Goal: Task Accomplishment & Management: Manage account settings

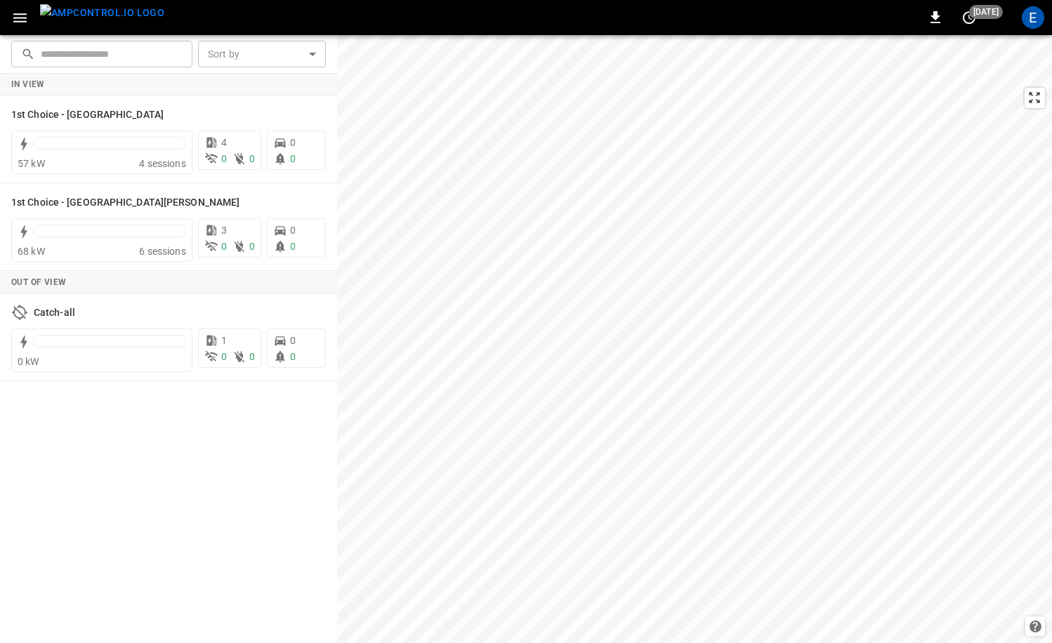
click at [114, 11] on img "menu" at bounding box center [102, 13] width 124 height 18
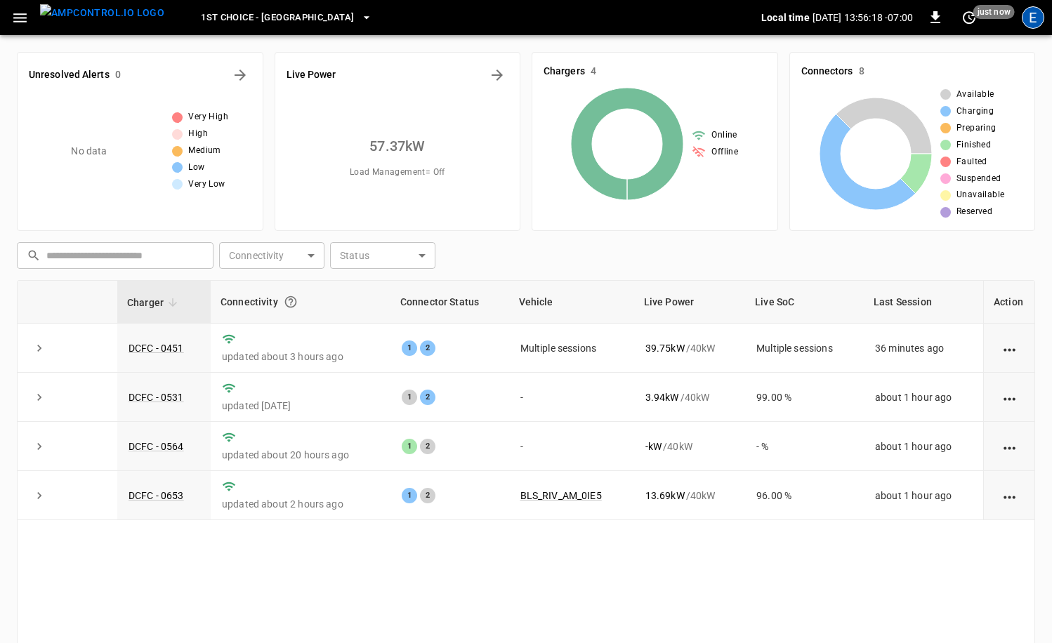
click at [1027, 15] on div "E" at bounding box center [1033, 17] width 22 height 22
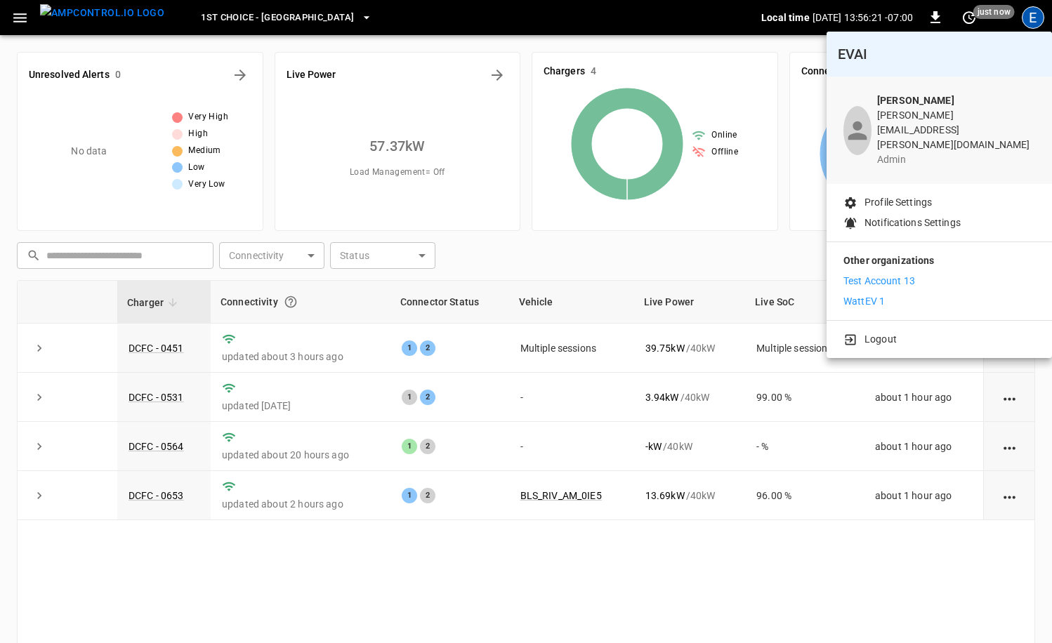
click at [759, 382] on div at bounding box center [526, 321] width 1052 height 643
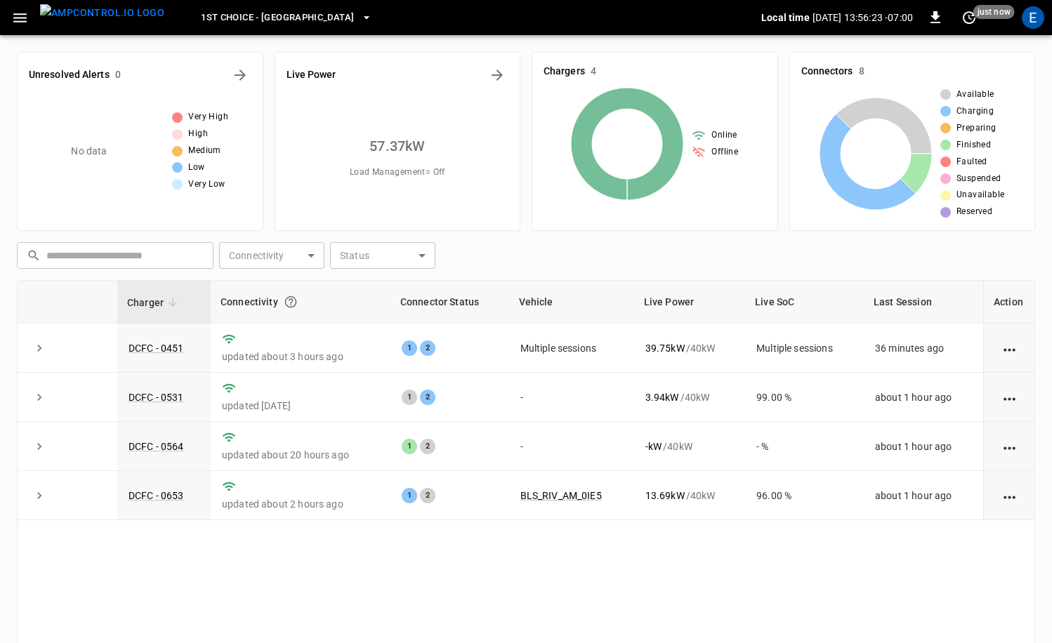
click at [275, 29] on button "1st Choice - Riverside" at bounding box center [286, 17] width 183 height 27
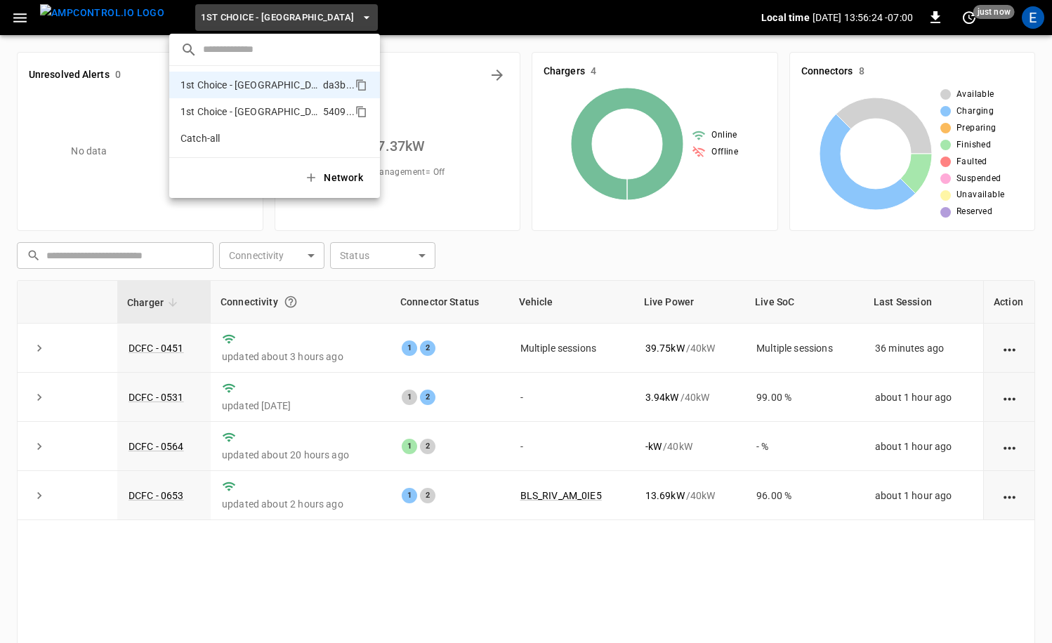
click at [281, 107] on p "1st Choice - San Fernando" at bounding box center [248, 112] width 137 height 14
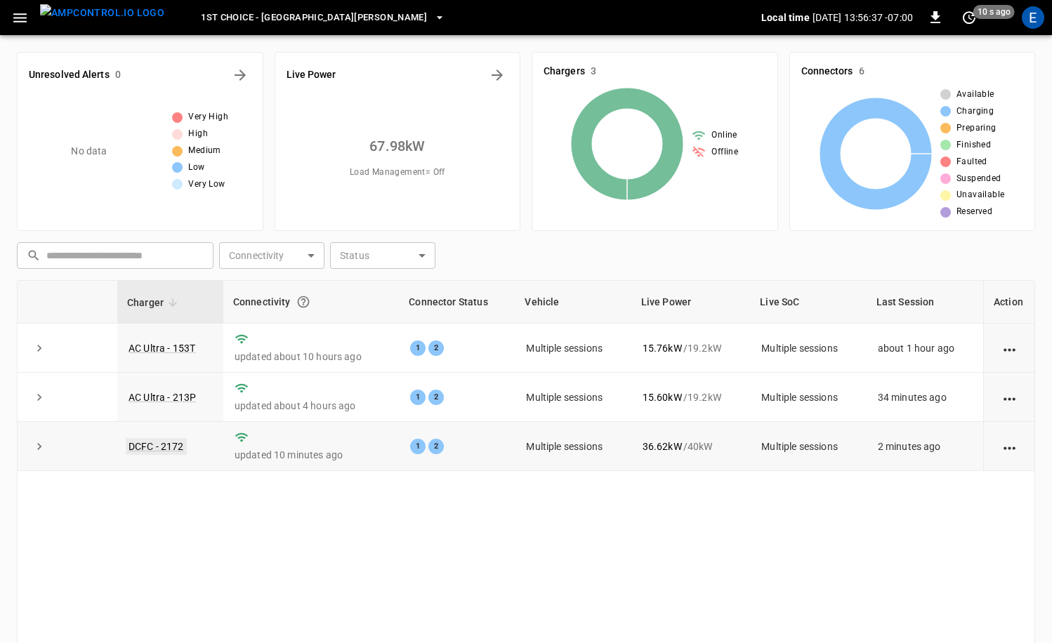
click at [163, 442] on link "DCFC - 2172" at bounding box center [156, 446] width 61 height 17
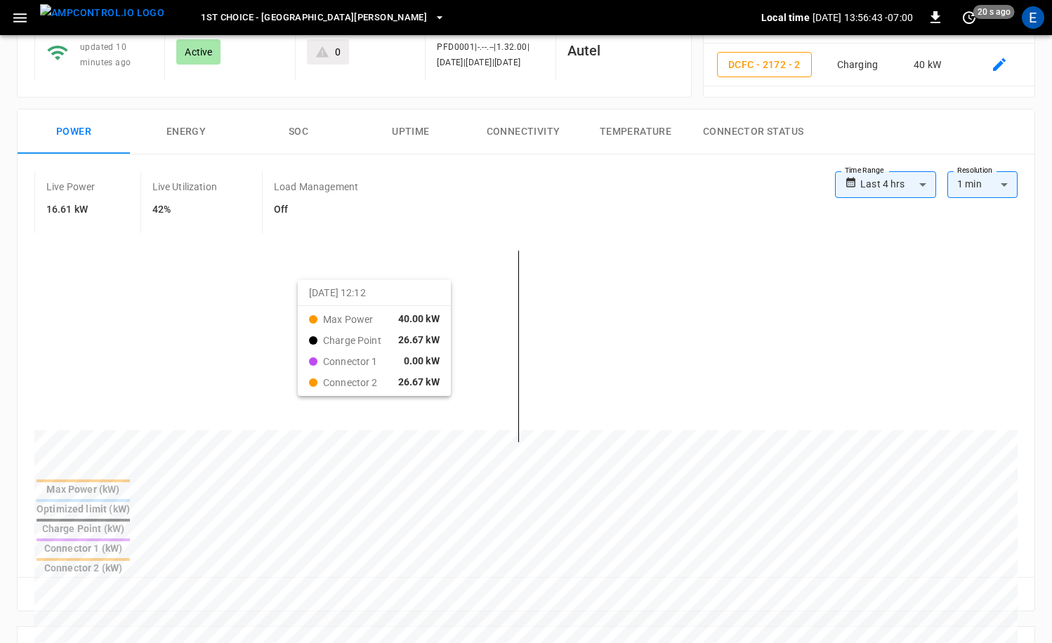
scroll to position [396, 0]
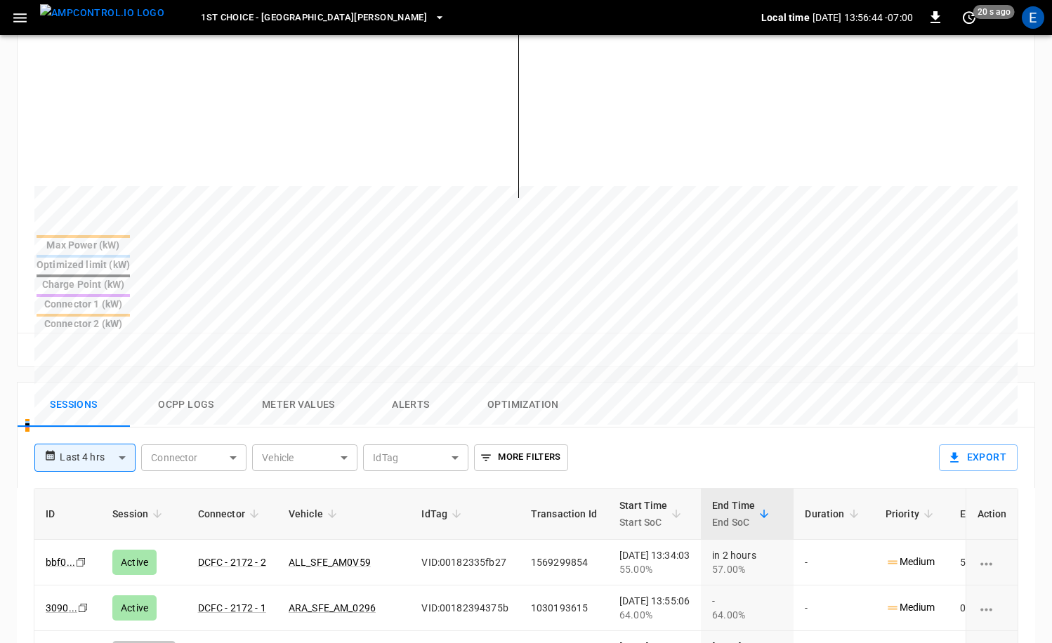
click at [397, 383] on button "Alerts" at bounding box center [411, 405] width 112 height 45
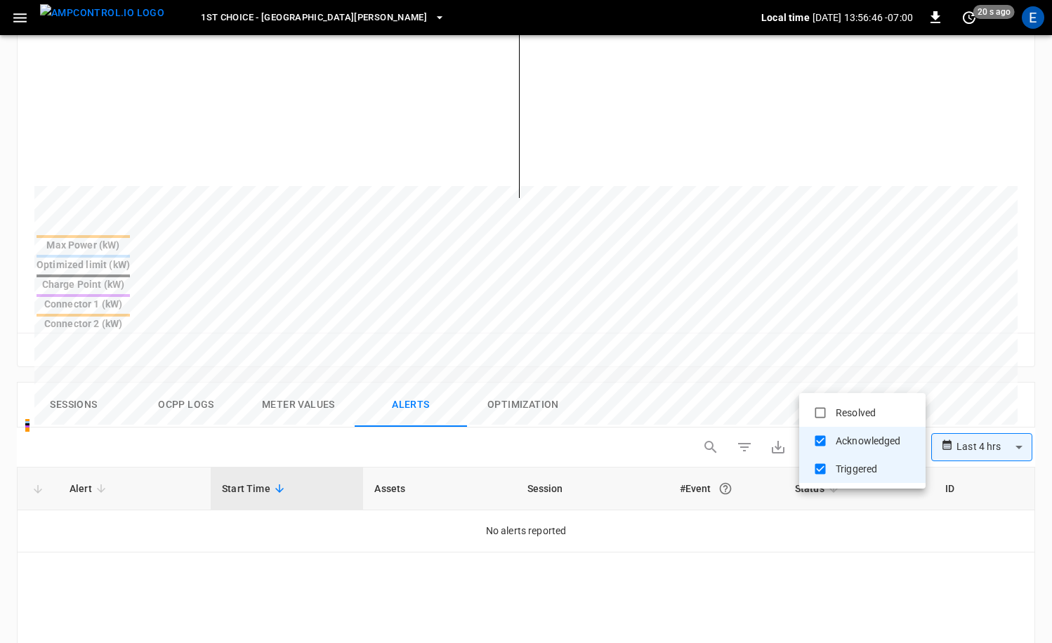
click at [913, 384] on body "**********" at bounding box center [526, 306] width 1052 height 1404
click at [848, 399] on li "Resolved" at bounding box center [862, 413] width 126 height 28
type input "**********"
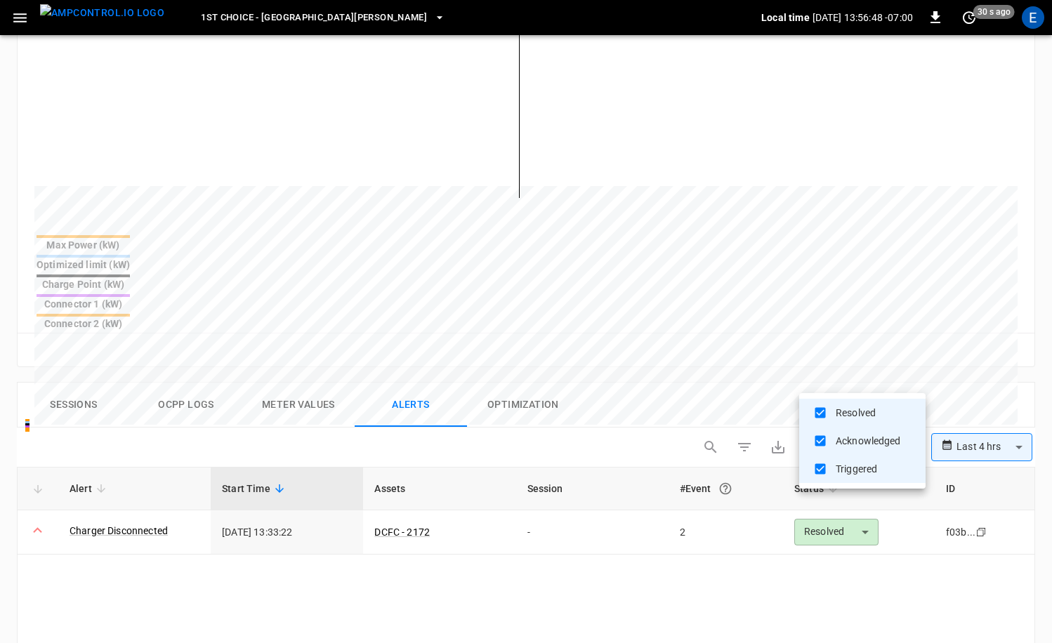
click at [647, 468] on div at bounding box center [526, 321] width 1052 height 643
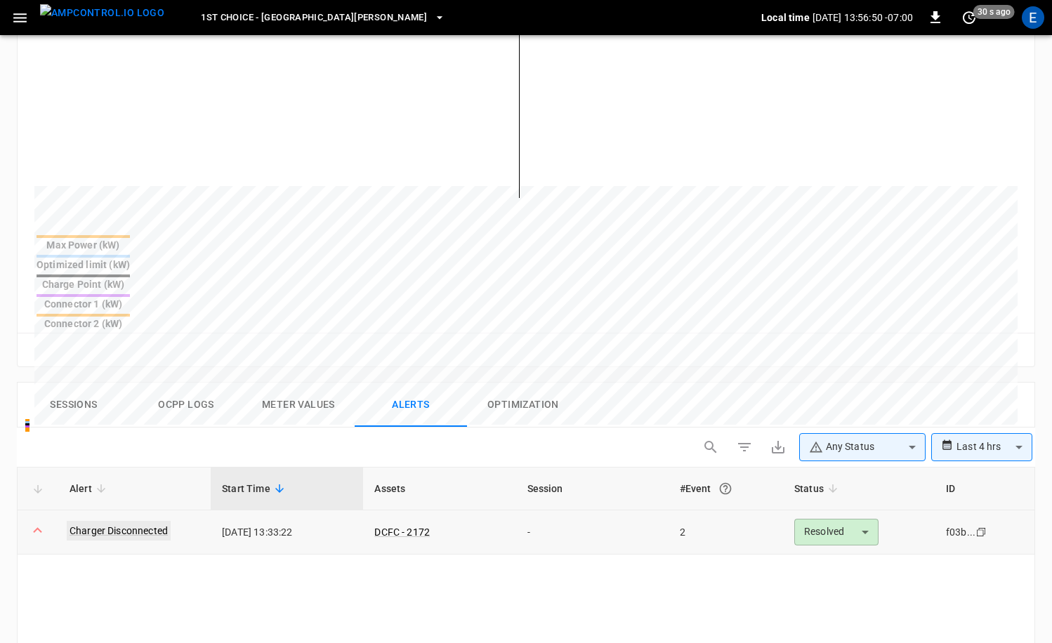
click at [143, 521] on link "Charger Disconnected" at bounding box center [119, 531] width 104 height 20
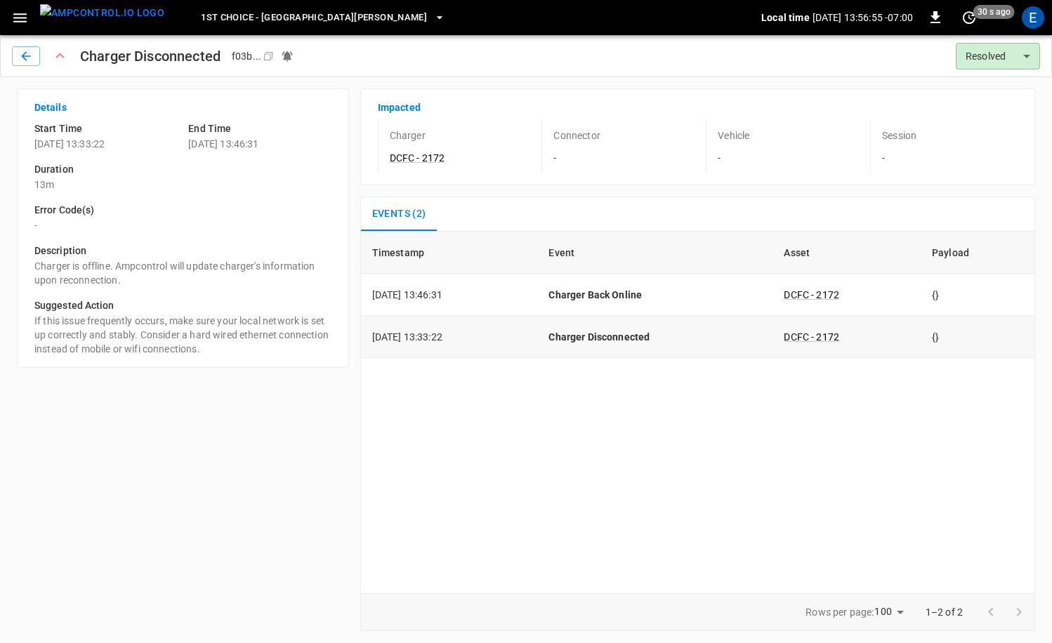
drag, startPoint x: 470, startPoint y: 294, endPoint x: 487, endPoint y: 336, distance: 45.6
click at [427, 294] on td "2025-10-06 13:46:31" at bounding box center [449, 295] width 177 height 42
copy td "13:46:31"
drag, startPoint x: 105, startPoint y: 10, endPoint x: 211, endPoint y: 19, distance: 107.1
click at [105, 10] on img "menu" at bounding box center [102, 13] width 124 height 18
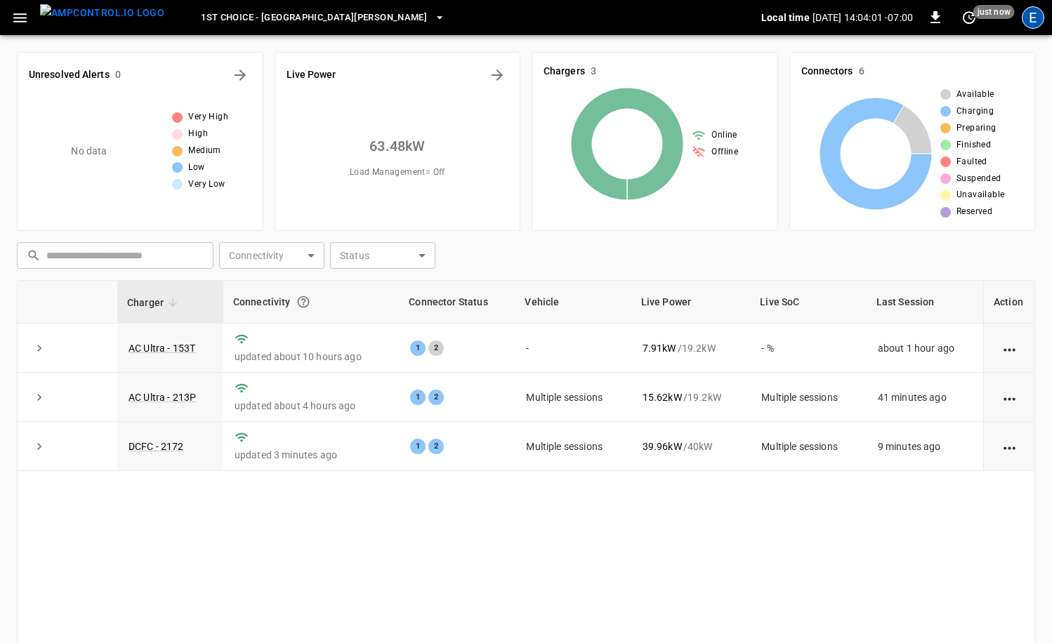
click at [1036, 24] on div "E" at bounding box center [1033, 17] width 22 height 22
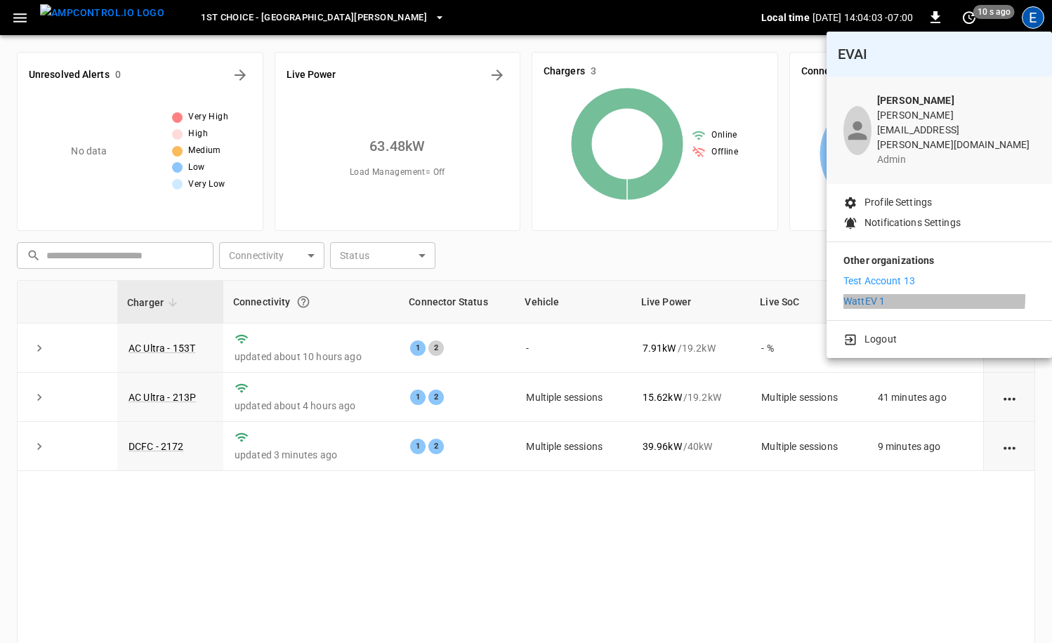
click at [918, 294] on li "WattEV 1" at bounding box center [939, 301] width 192 height 15
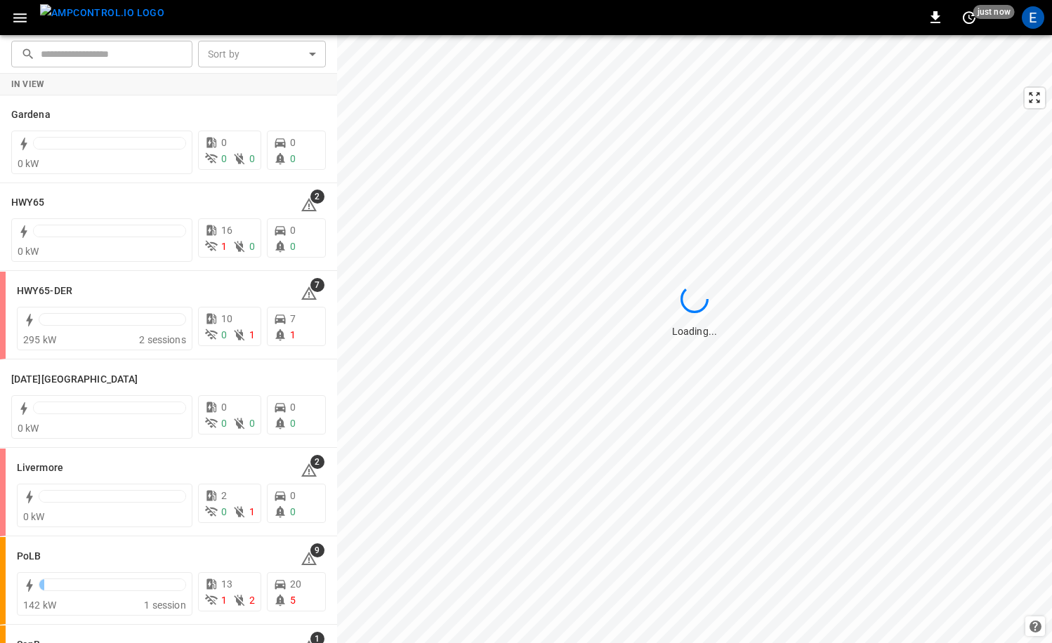
click at [110, 11] on img "menu" at bounding box center [102, 13] width 124 height 18
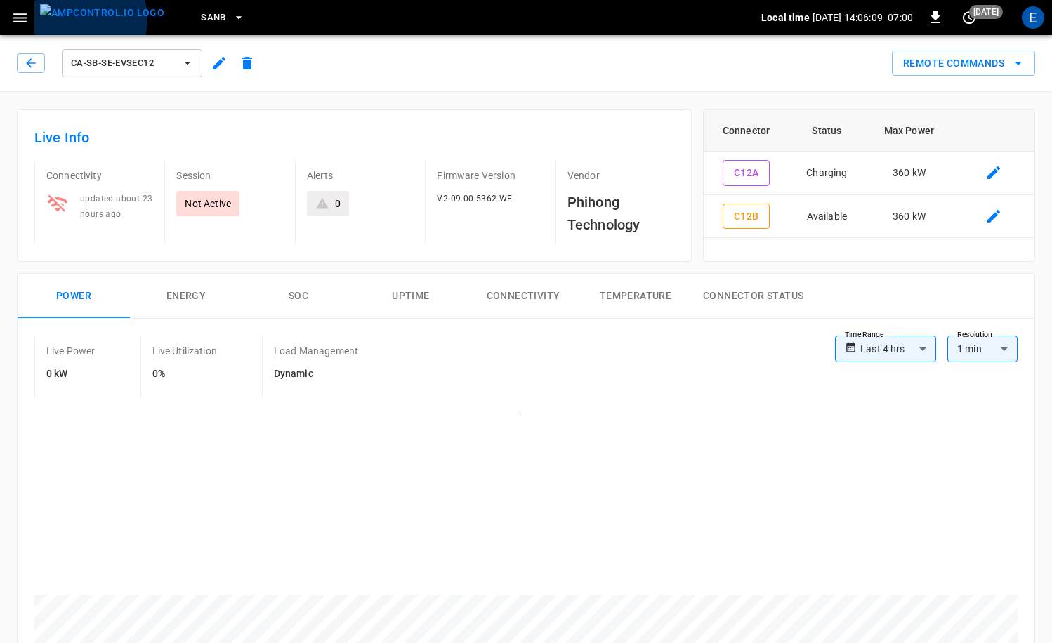
click at [74, 19] on img "menu" at bounding box center [102, 13] width 124 height 18
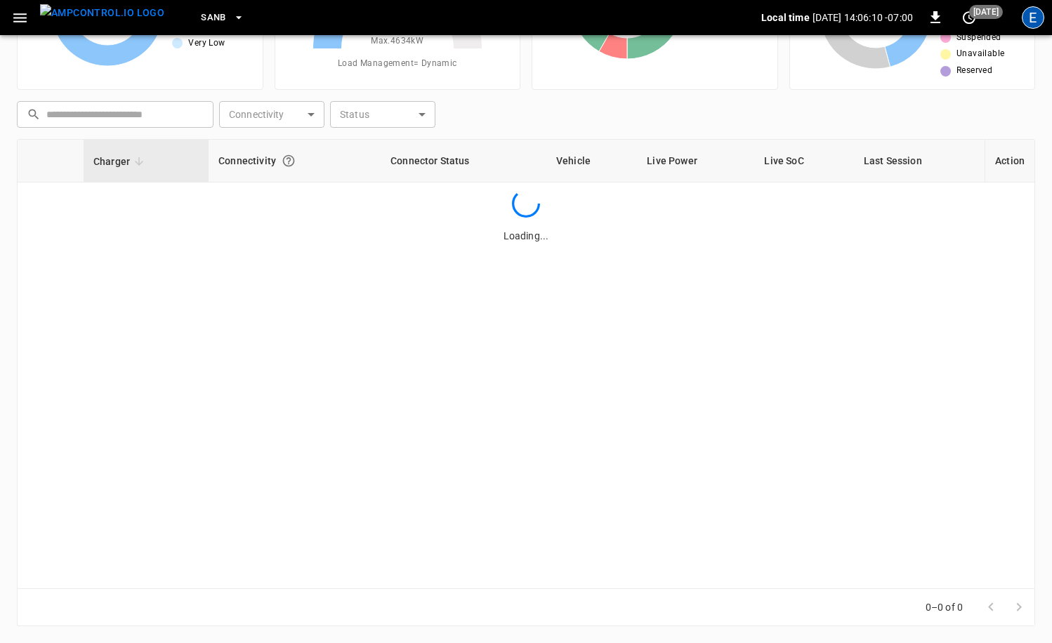
click at [1029, 23] on div "E" at bounding box center [1033, 17] width 22 height 22
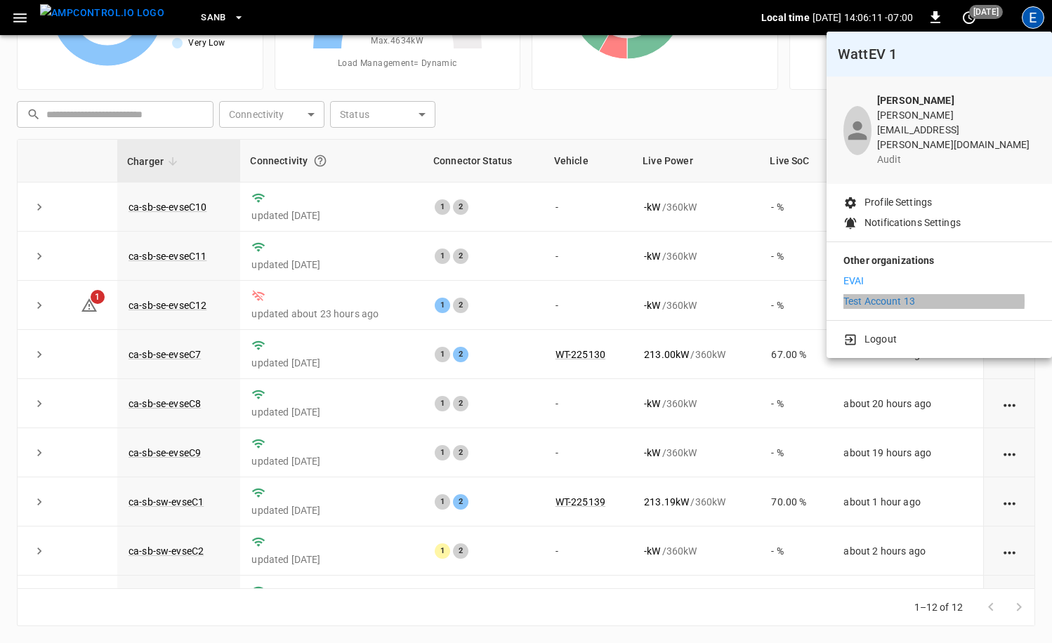
click at [896, 294] on p "Test Account 13" at bounding box center [879, 301] width 72 height 15
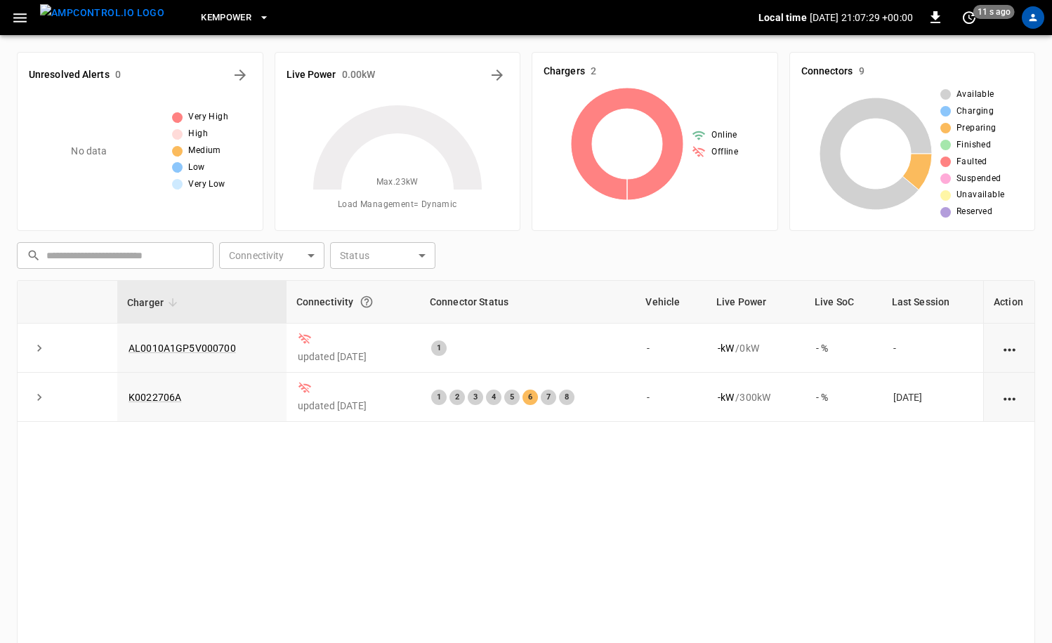
click at [216, 13] on span "kempower" at bounding box center [226, 18] width 51 height 16
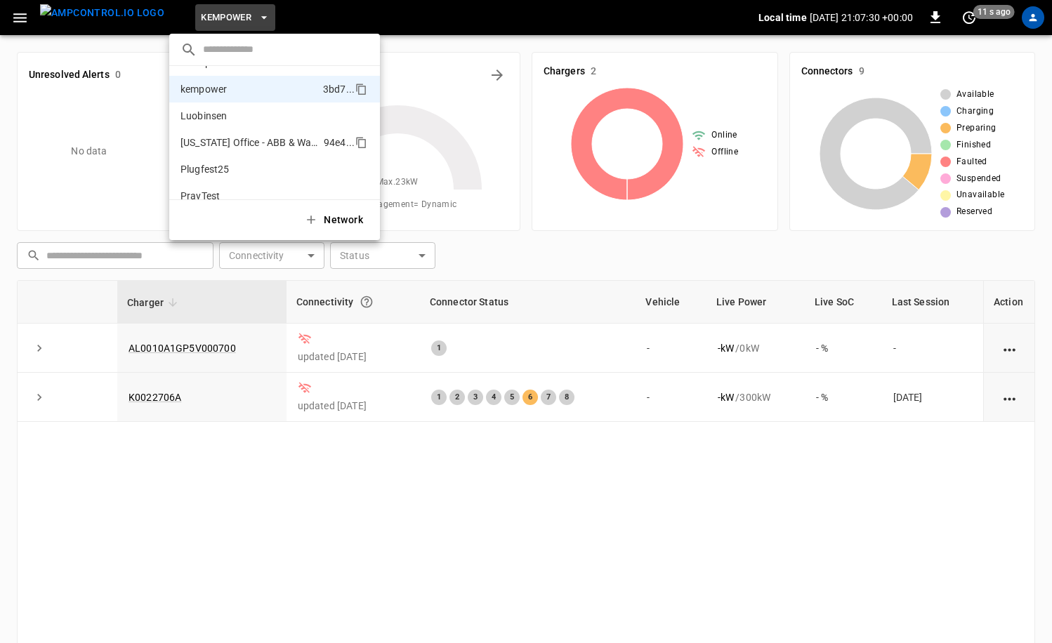
scroll to position [1265, 0]
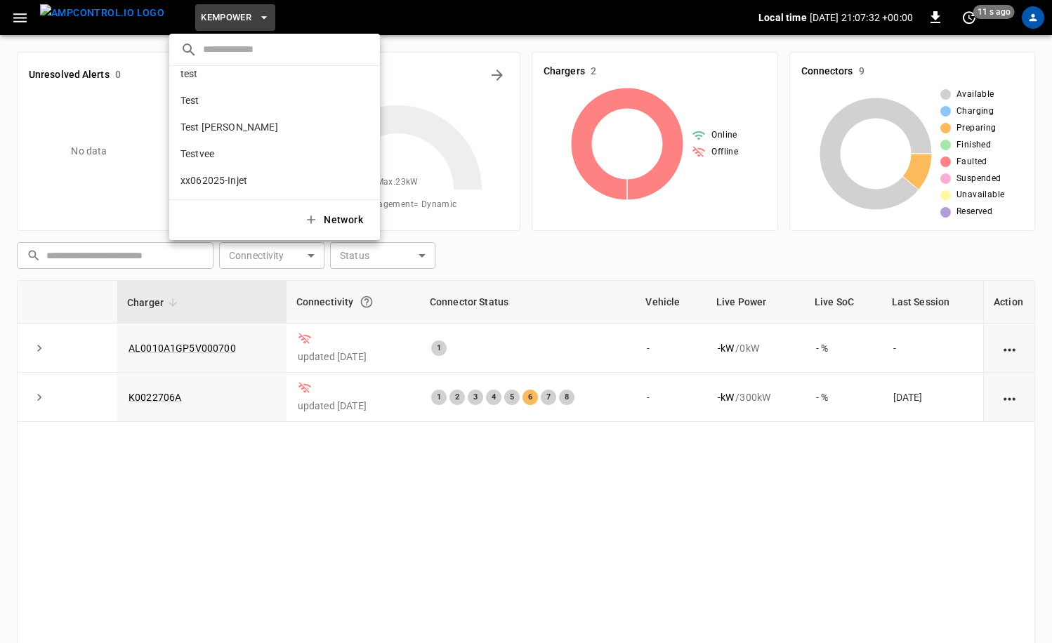
click at [262, 52] on input "text" at bounding box center [286, 49] width 166 height 20
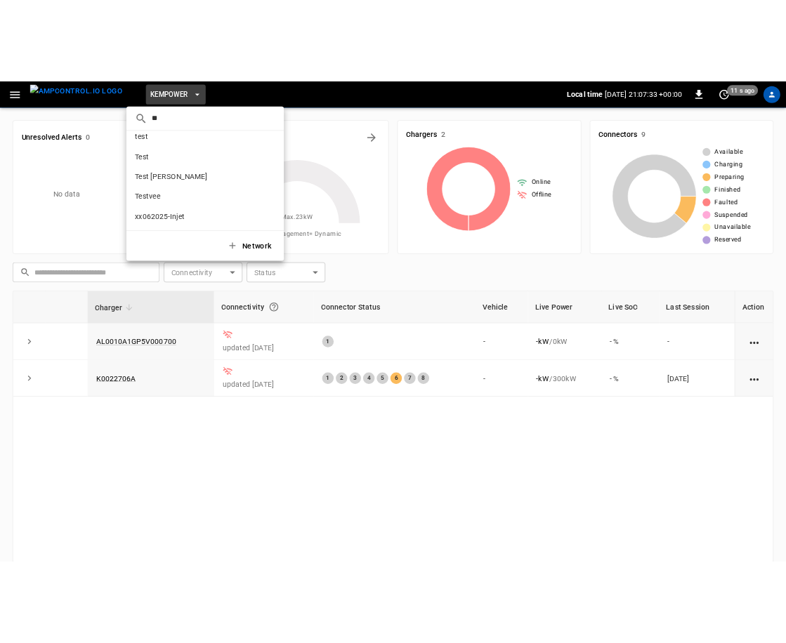
scroll to position [0, 0]
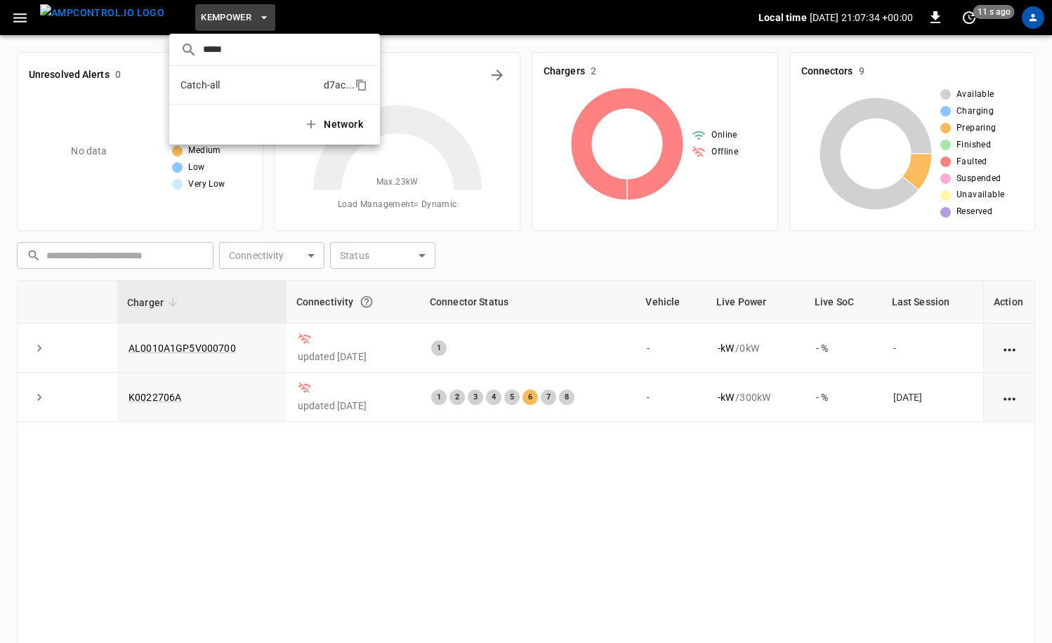
type input "*****"
click at [258, 89] on p "Catch-all" at bounding box center [249, 85] width 138 height 14
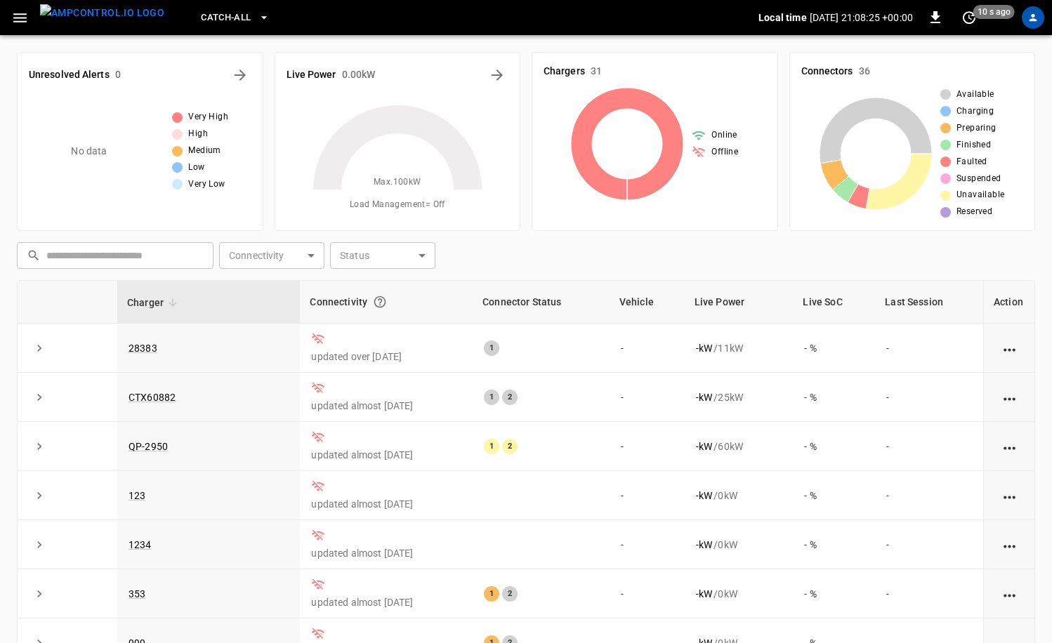
click at [28, 13] on button "button" at bounding box center [20, 18] width 29 height 26
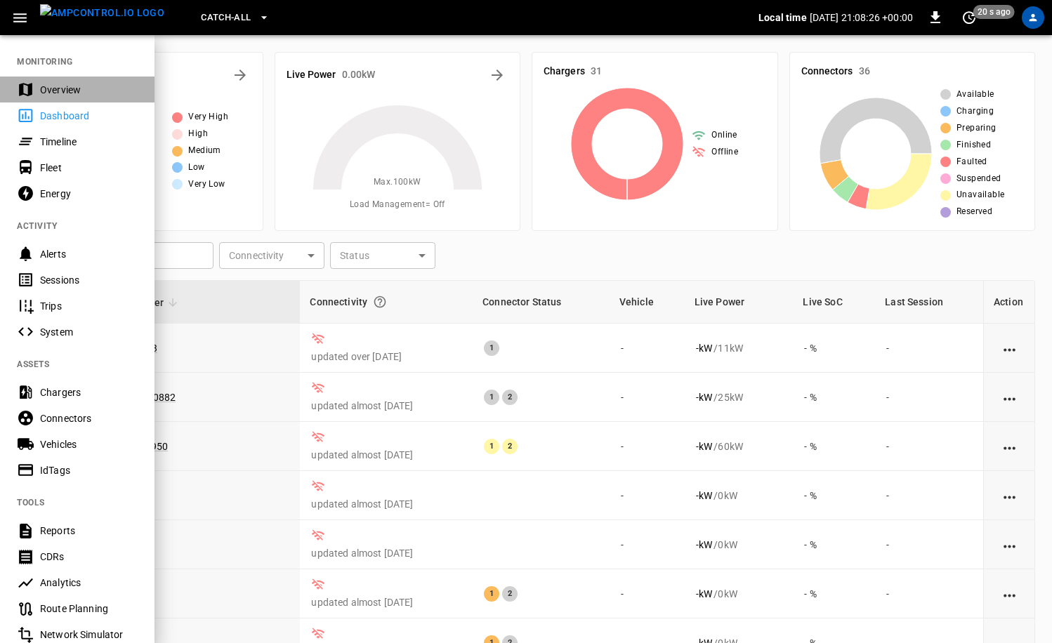
click at [81, 88] on div "Overview" at bounding box center [89, 90] width 98 height 14
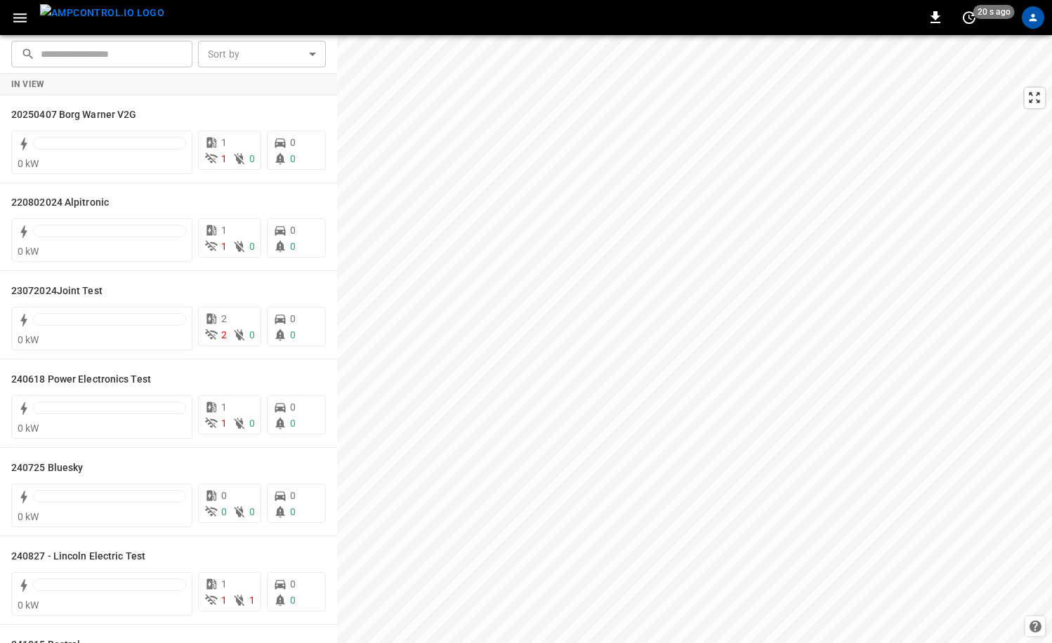
click at [32, 19] on button "button" at bounding box center [20, 18] width 29 height 26
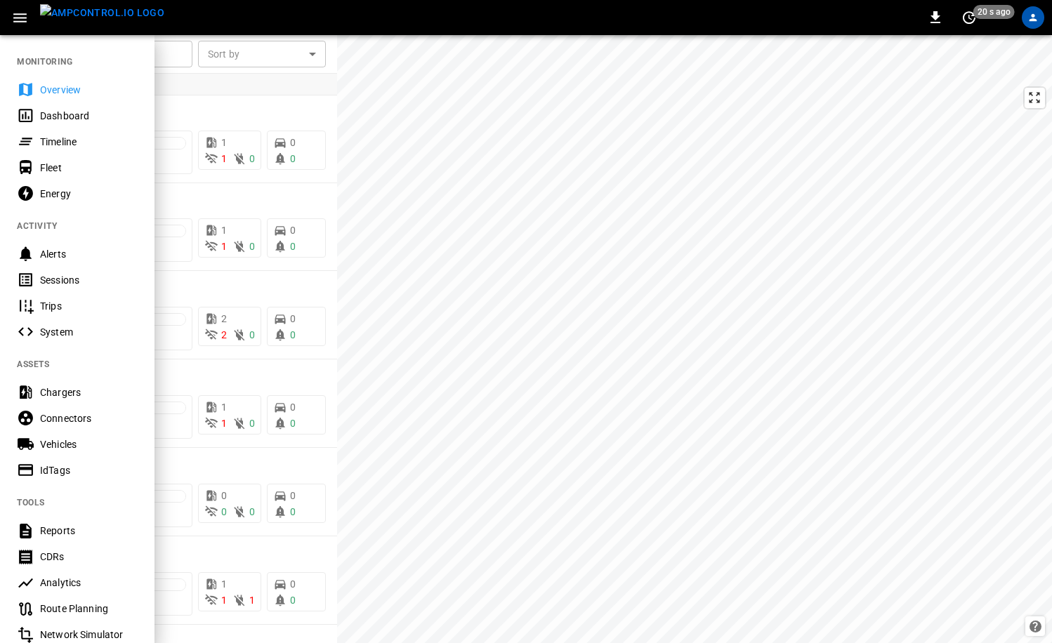
click at [32, 19] on button "button" at bounding box center [20, 18] width 29 height 26
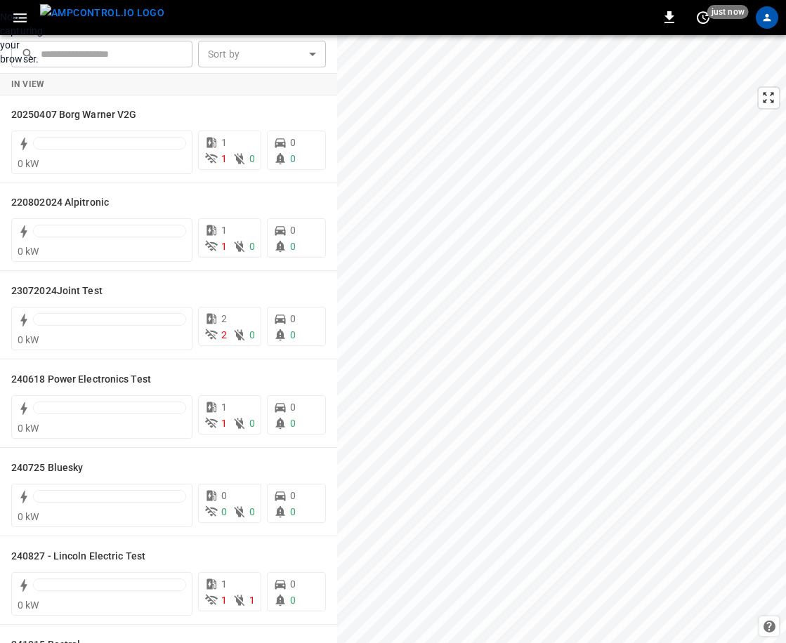
click at [0, 66] on div "Now capturing your browser." at bounding box center [0, 38] width 0 height 56
click at [24, 20] on icon "button" at bounding box center [20, 18] width 18 height 18
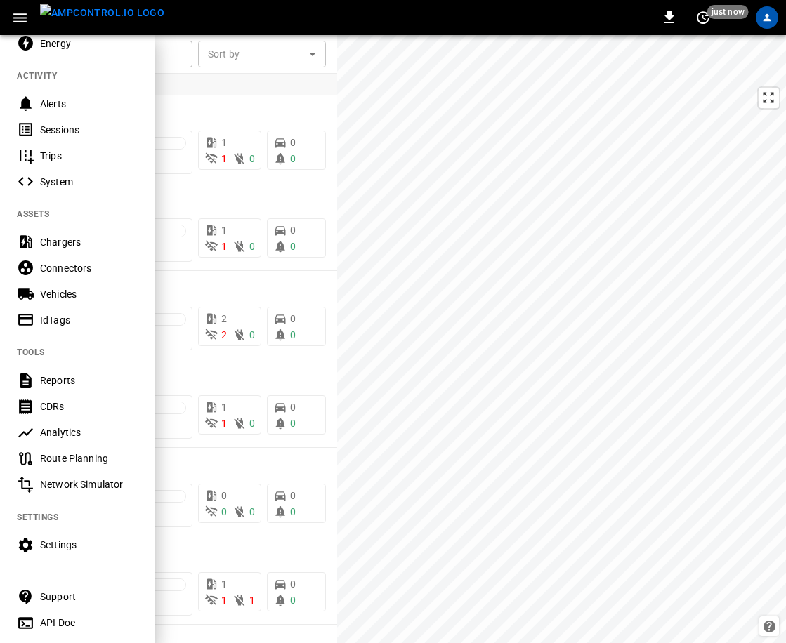
scroll to position [185, 0]
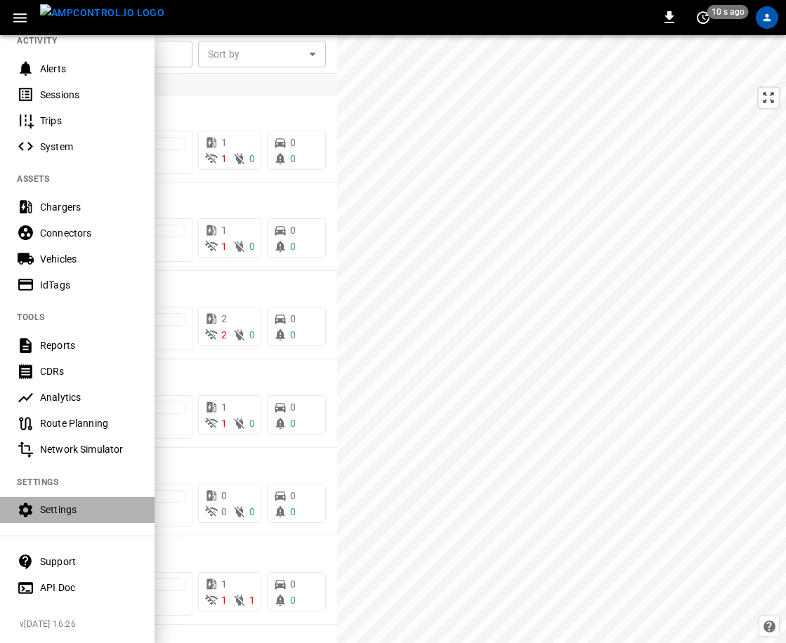
click at [61, 510] on div "Settings" at bounding box center [89, 510] width 98 height 14
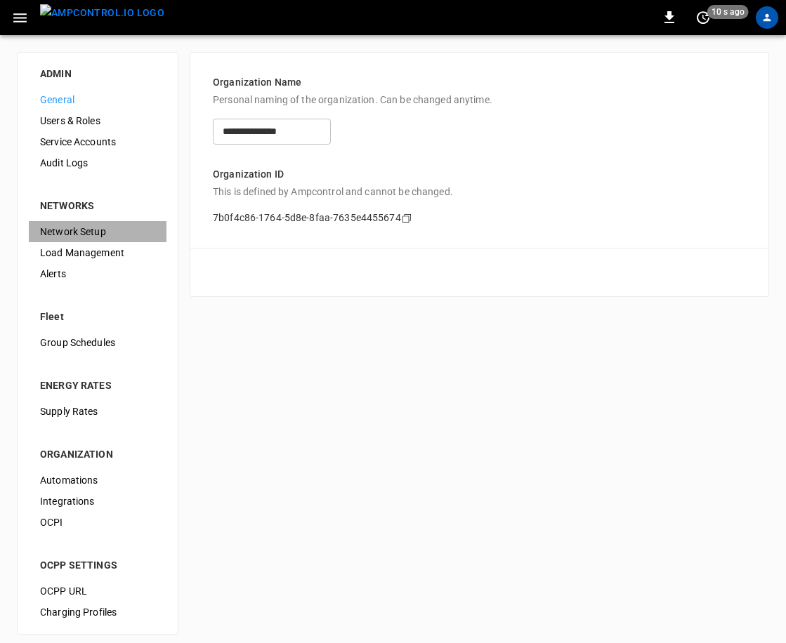
click at [106, 231] on span "Network Setup" at bounding box center [97, 232] width 115 height 15
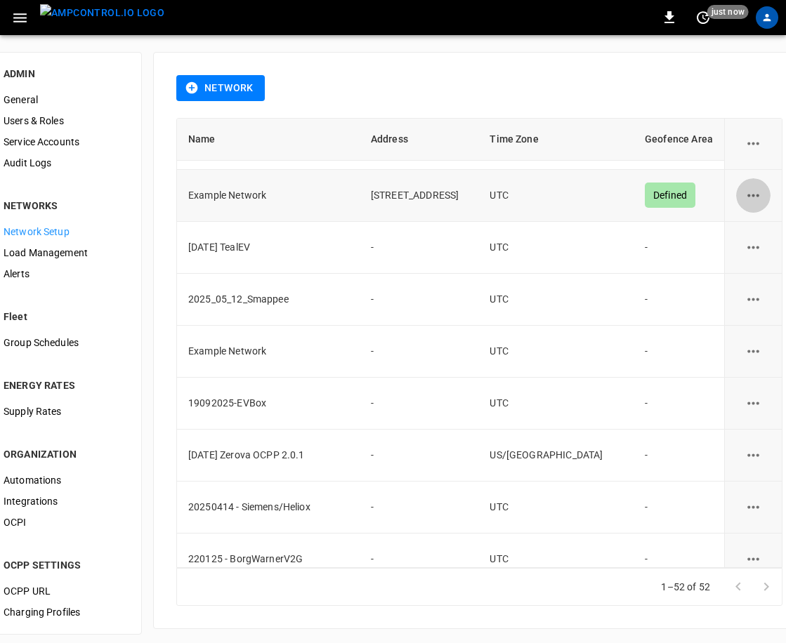
click at [744, 192] on icon "network options" at bounding box center [753, 196] width 18 height 18
click at [719, 225] on li "Edit" at bounding box center [724, 229] width 50 height 23
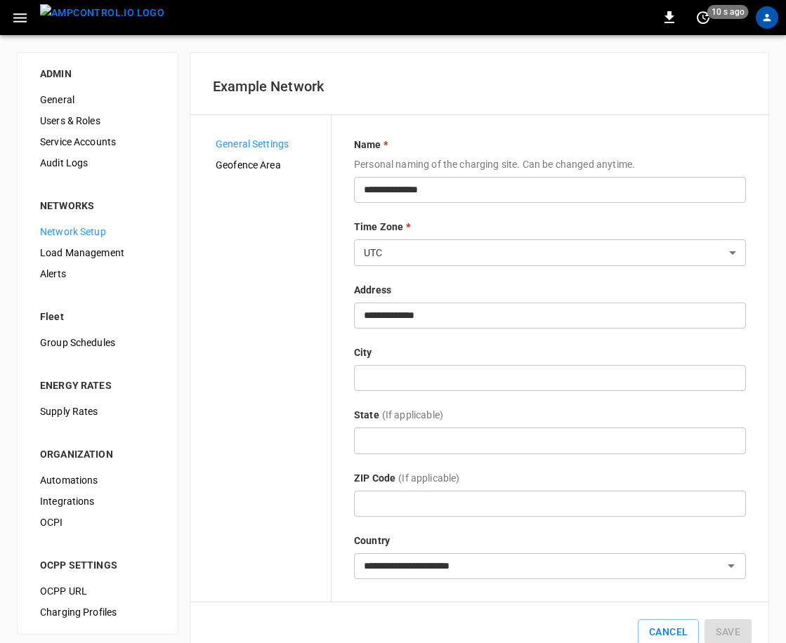
click at [251, 166] on span "Geofence Area" at bounding box center [268, 165] width 104 height 15
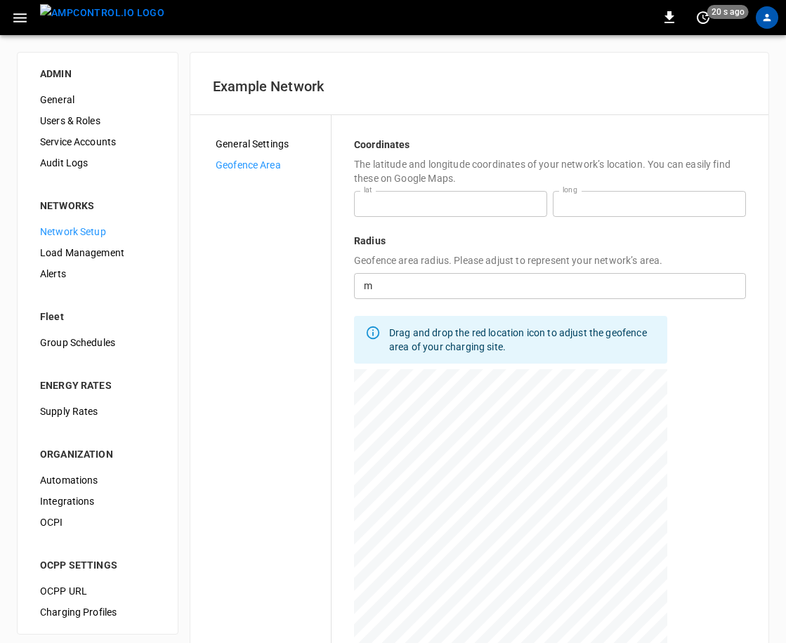
click at [513, 528] on div at bounding box center [510, 544] width 313 height 351
type input "**********"
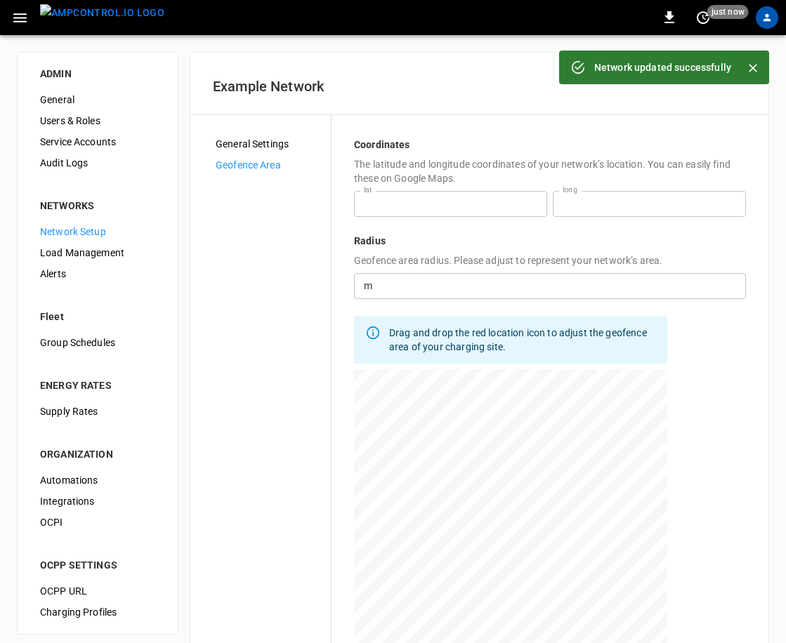
click at [513, 529] on div at bounding box center [510, 544] width 313 height 351
type input "**********"
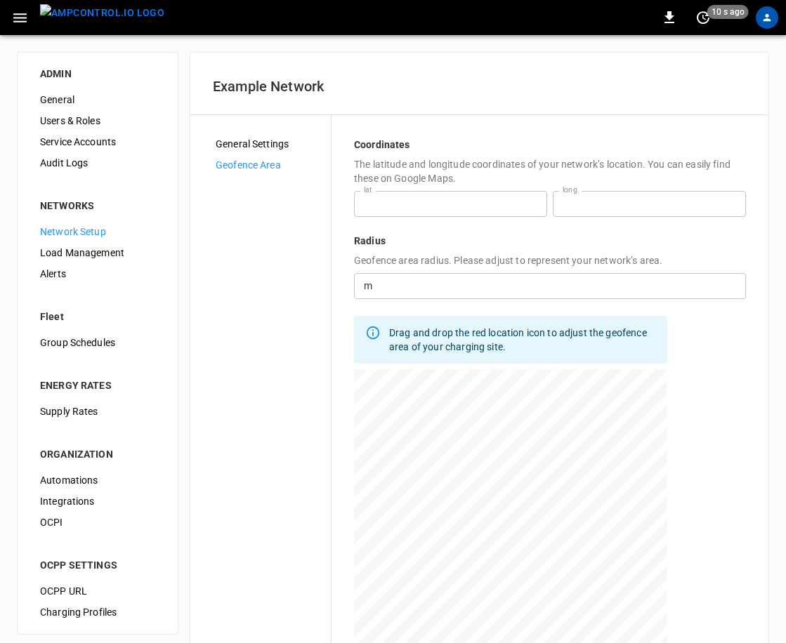
click at [430, 282] on input "number" at bounding box center [562, 286] width 368 height 26
click at [403, 289] on input "**" at bounding box center [562, 286] width 368 height 26
type input "*"
click at [456, 292] on input "***" at bounding box center [562, 286] width 368 height 26
type input "***"
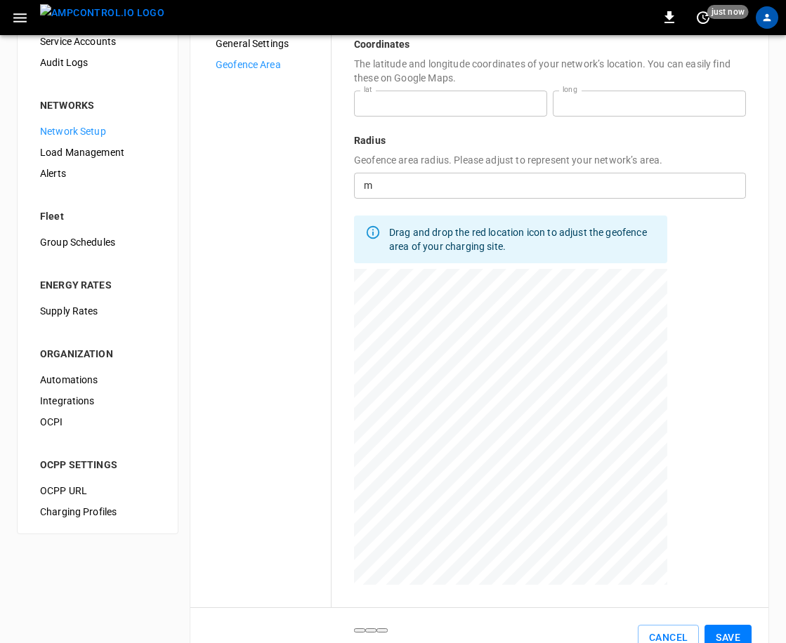
scroll to position [143, 0]
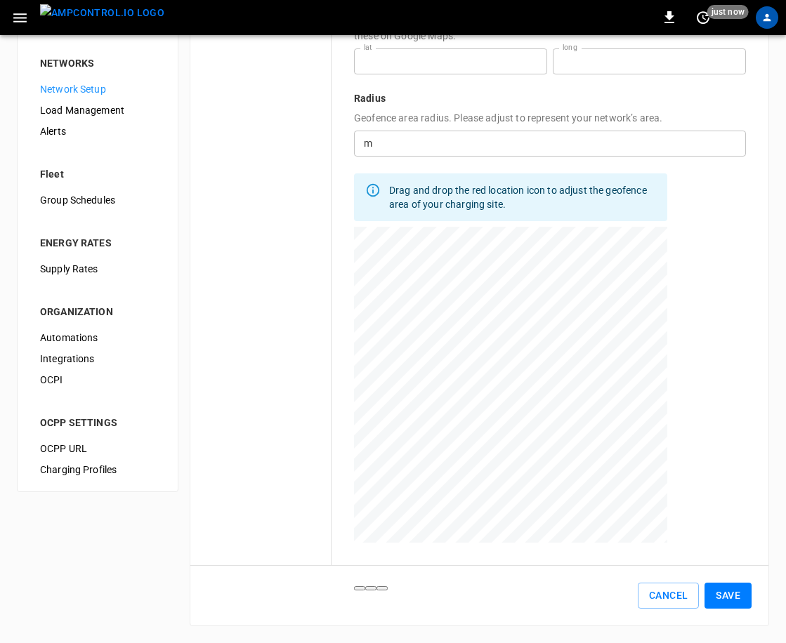
click at [706, 572] on div "Cancel Save" at bounding box center [479, 596] width 578 height 60
